Goal: Information Seeking & Learning: Find specific fact

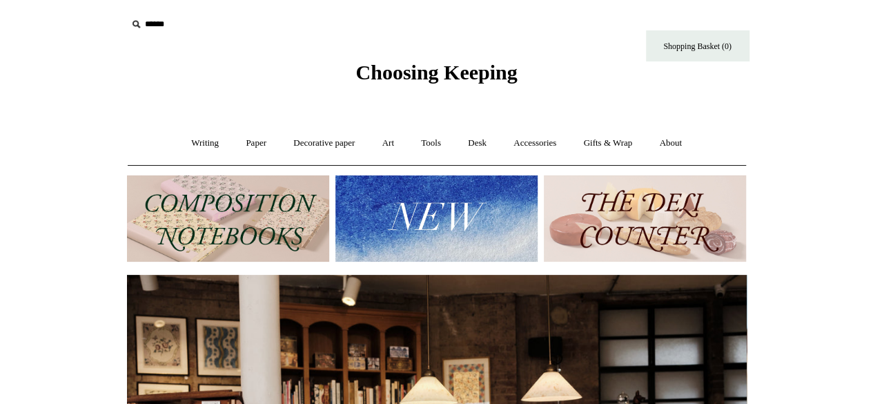
click at [344, 162] on div "Writing + Pens by brand + Kaweco Lamy Ohnishi Seisakusho Pelikan Tetzbo Pilot P…" at bounding box center [437, 143] width 619 height 44
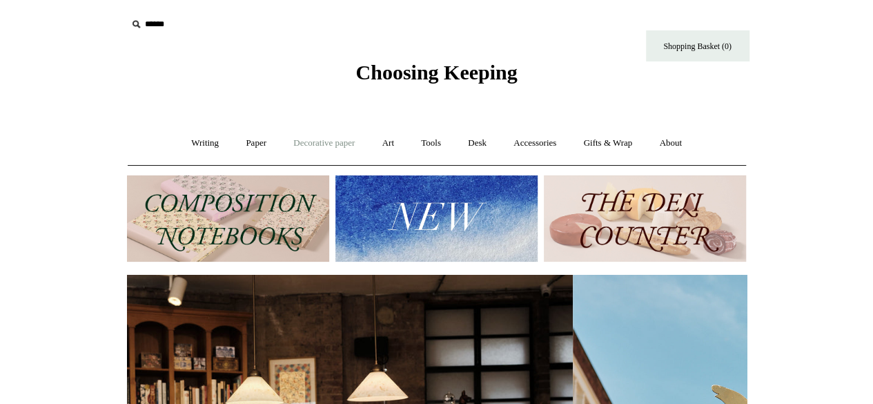
scroll to position [0, 620]
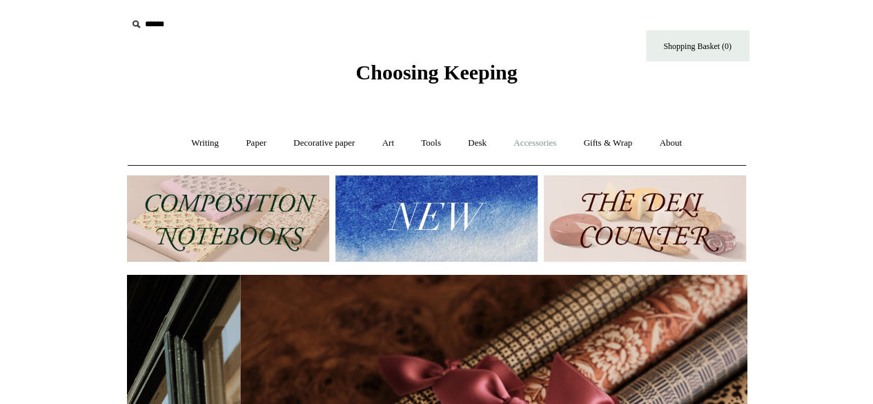
click at [529, 144] on link "Accessories +" at bounding box center [535, 143] width 68 height 37
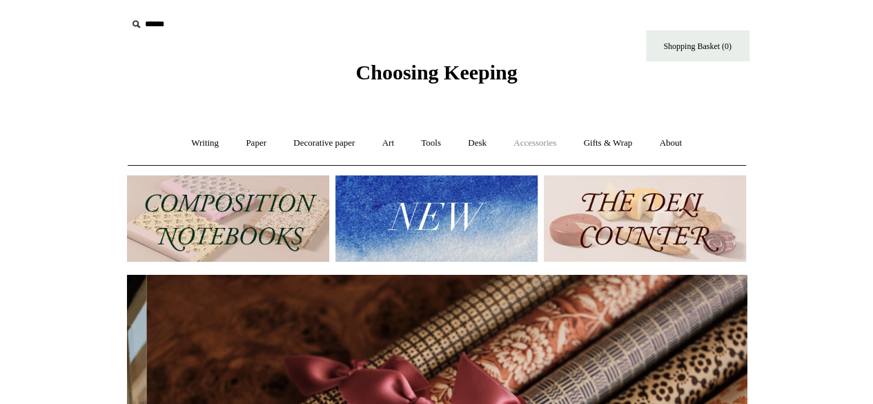
scroll to position [0, 1240]
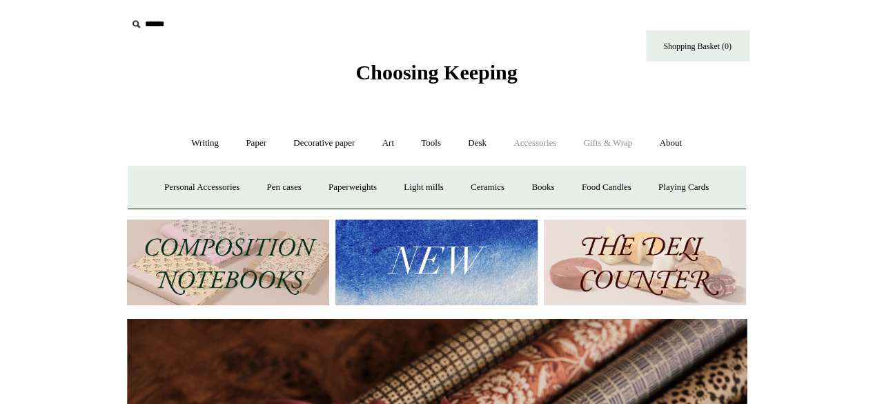
click at [624, 151] on link "Gifts & Wrap +" at bounding box center [608, 143] width 74 height 37
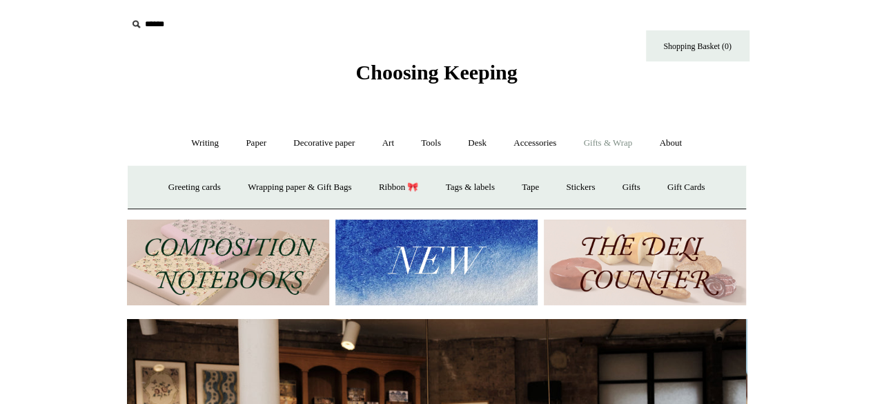
scroll to position [0, 0]
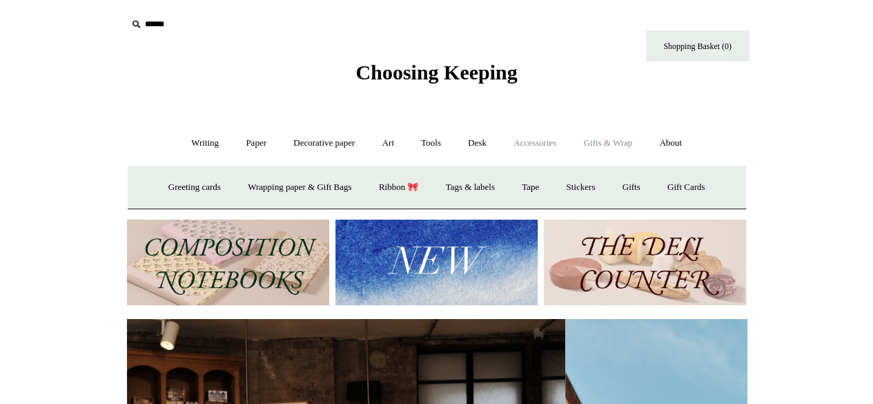
click at [542, 139] on link "Accessories +" at bounding box center [535, 143] width 68 height 37
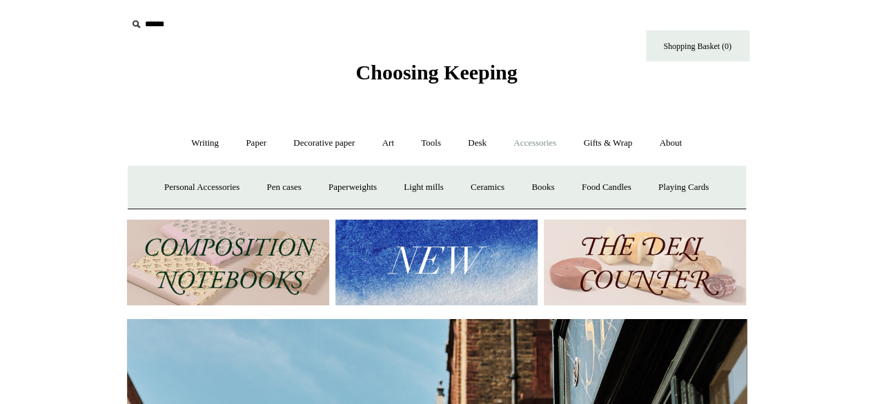
scroll to position [0, 620]
click at [448, 143] on link "Tools +" at bounding box center [431, 143] width 45 height 37
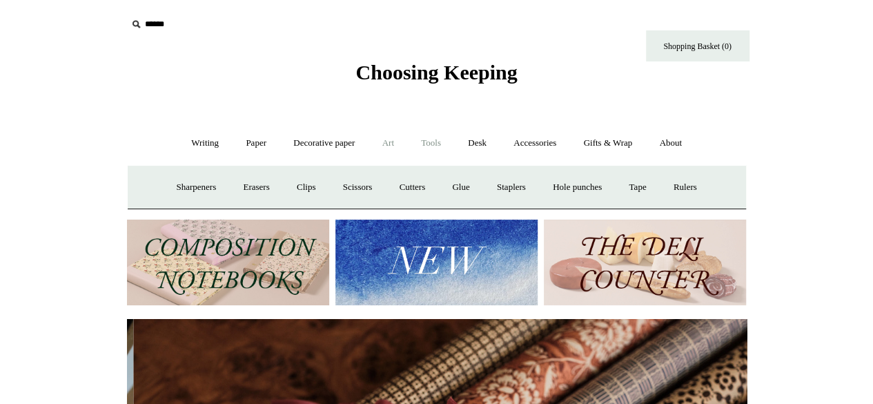
scroll to position [0, 1240]
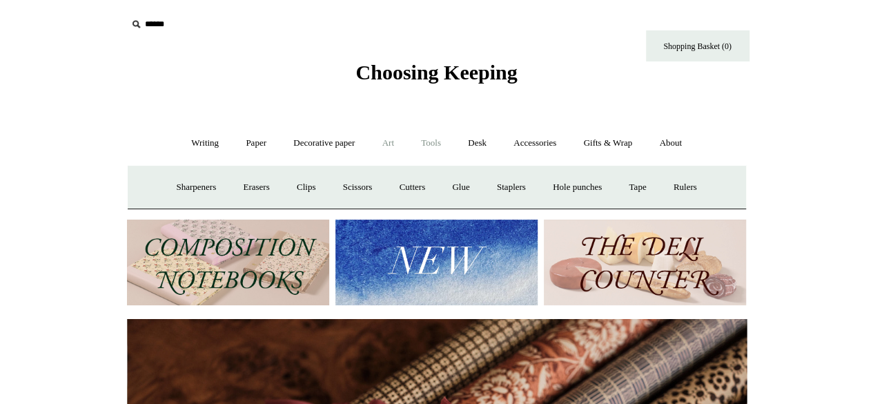
click at [389, 144] on link "Art +" at bounding box center [388, 143] width 37 height 37
click at [324, 133] on link "Decorative paper +" at bounding box center [324, 143] width 86 height 37
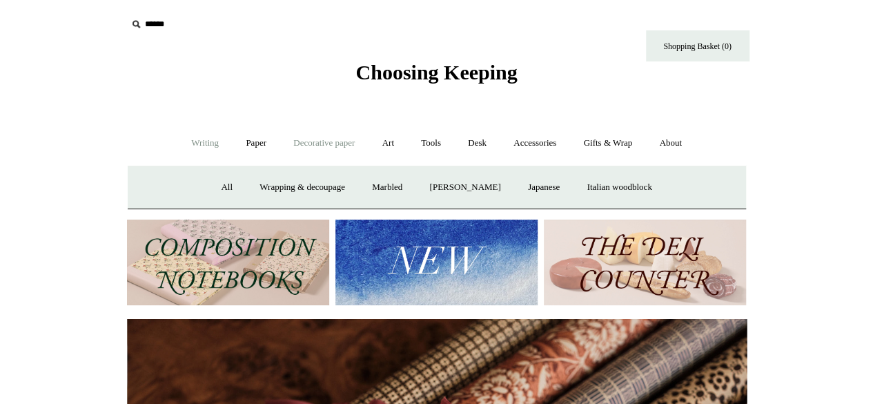
click at [195, 143] on link "Writing +" at bounding box center [205, 143] width 52 height 37
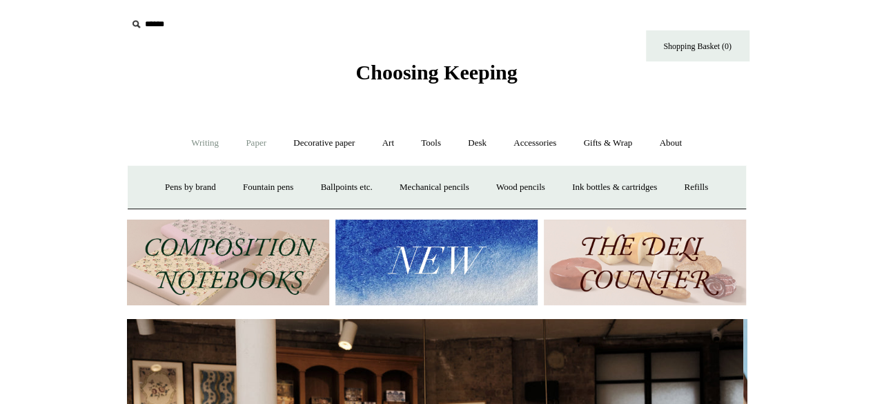
scroll to position [0, 0]
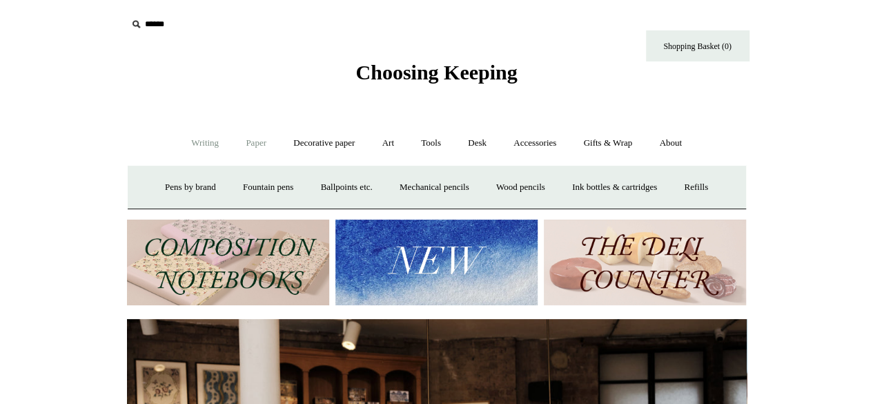
click at [252, 142] on link "Paper +" at bounding box center [256, 143] width 46 height 37
click at [309, 142] on link "Decorative paper +" at bounding box center [324, 143] width 86 height 37
click at [144, 23] on input "text" at bounding box center [212, 25] width 170 height 26
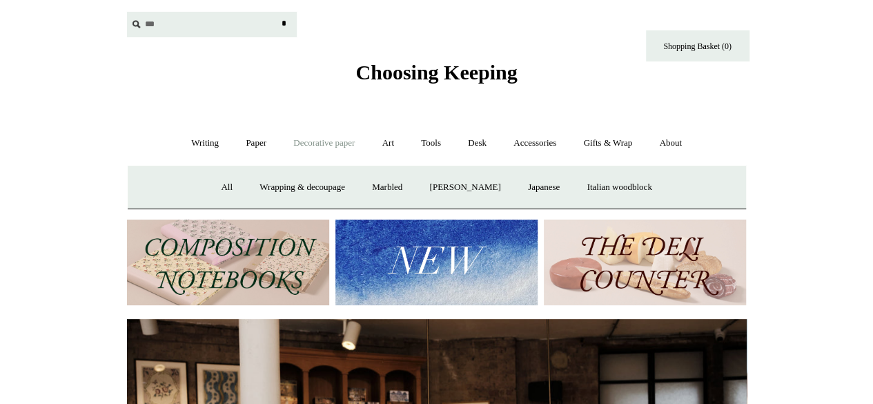
type input "***"
click at [278, 12] on input "*" at bounding box center [285, 24] width 14 height 24
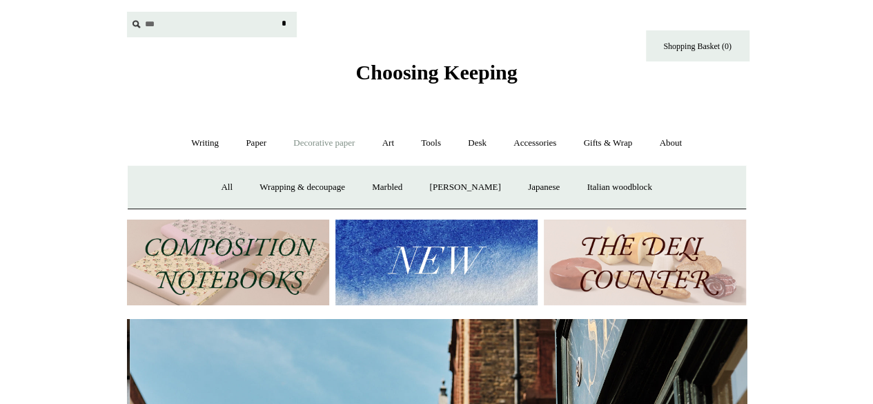
scroll to position [0, 620]
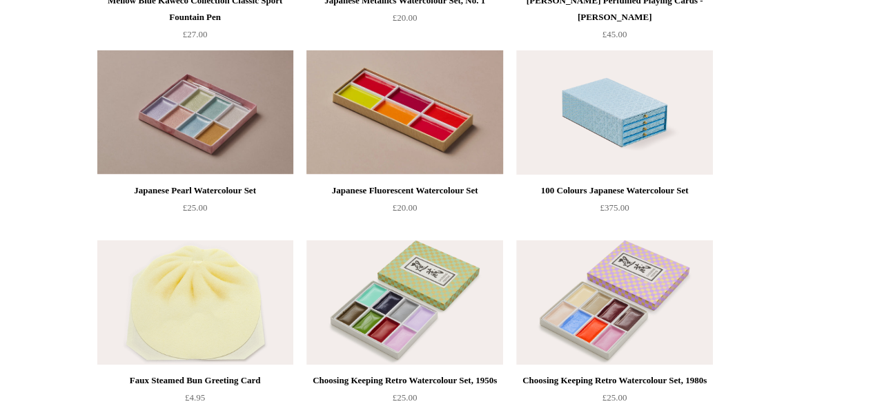
scroll to position [4820, 0]
